Goal: Transaction & Acquisition: Book appointment/travel/reservation

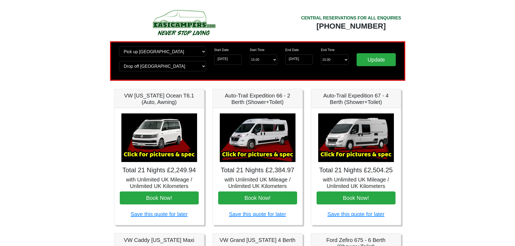
click at [199, 24] on img at bounding box center [183, 23] width 103 height 30
click at [181, 25] on img at bounding box center [183, 23] width 103 height 30
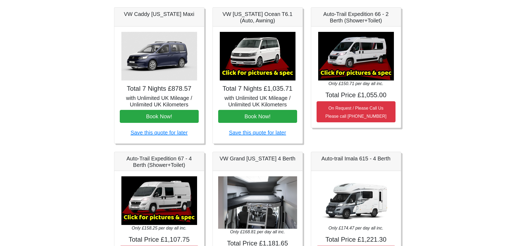
scroll to position [81, 0]
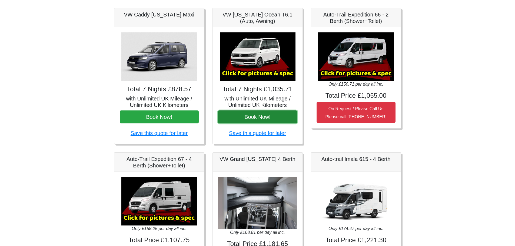
click at [255, 115] on button "Book Now!" at bounding box center [257, 117] width 79 height 13
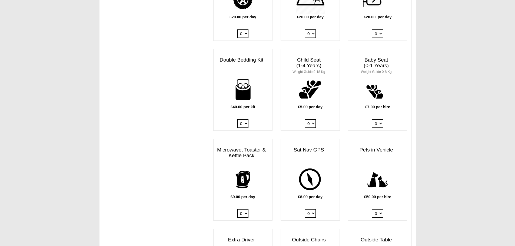
scroll to position [568, 0]
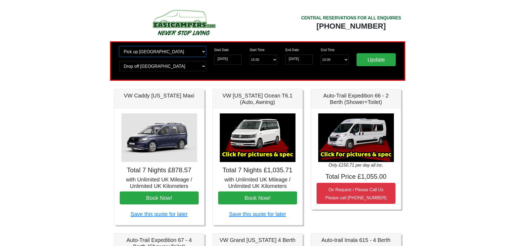
click at [159, 52] on select "Change pick up location? Pick up Manchester Airport Birmingham Airport Blackbur…" at bounding box center [162, 51] width 87 height 10
select select "PRE1"
click at [119, 46] on select "Change pick up location? Pick up Manchester Airport Birmingham Airport Blackbur…" at bounding box center [162, 51] width 87 height 10
click at [173, 67] on select "Change drop off location? Drop off Manchester Airport Birmingham Airport Blackb…" at bounding box center [162, 66] width 87 height 10
select select "PRE1"
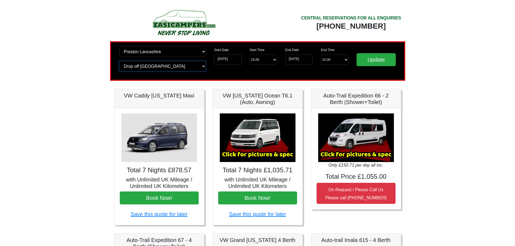
click at [119, 61] on select "Change drop off location? Drop off Manchester Airport Birmingham Airport Blackb…" at bounding box center [162, 66] width 87 height 10
click at [378, 61] on input "Update" at bounding box center [376, 59] width 39 height 13
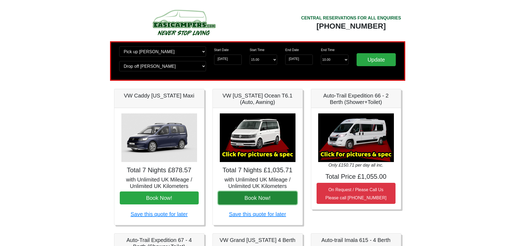
click at [256, 198] on button "Book Now!" at bounding box center [257, 198] width 79 height 13
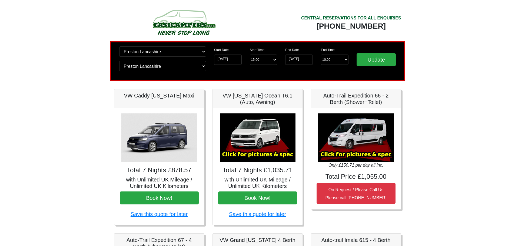
select select "PRE1"
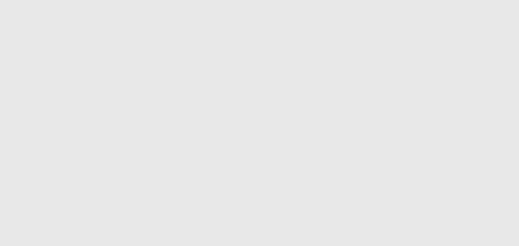
drag, startPoint x: 0, startPoint y: 0, endPoint x: 0, endPoint y: 183, distance: 183.3
click at [0, 19] on html "------- Microsoft VBScript runtime error '800a0009' Subscript out of range: '[n…" at bounding box center [259, 9] width 519 height 19
